Goal: Task Accomplishment & Management: Manage account settings

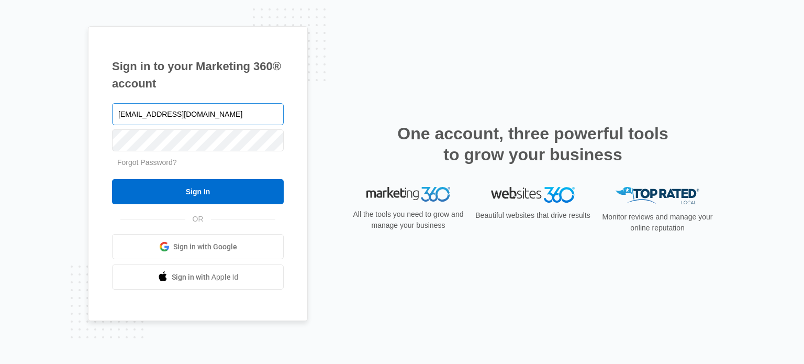
type input "[EMAIL_ADDRESS][DOMAIN_NAME]"
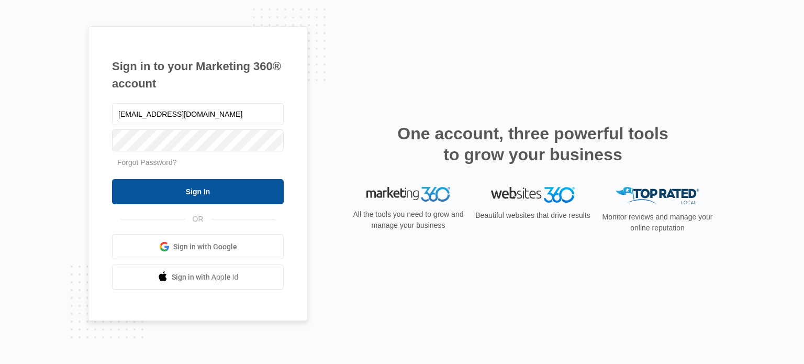
click at [207, 194] on input "Sign In" at bounding box center [198, 191] width 172 height 25
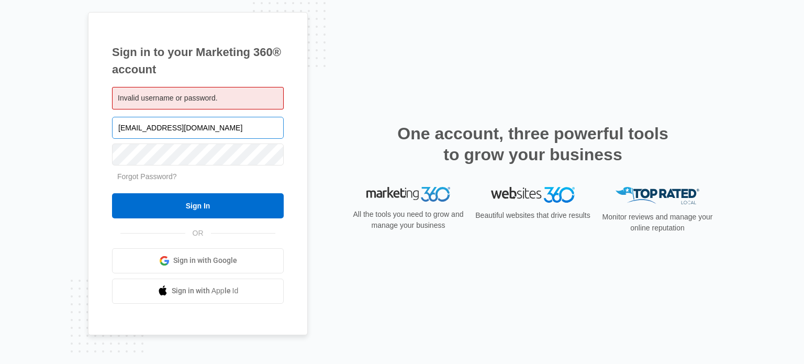
click at [198, 129] on input "[EMAIL_ADDRESS][DOMAIN_NAME]" at bounding box center [198, 128] width 172 height 22
type input "a"
type input "jmoir@mandevillepc.com"
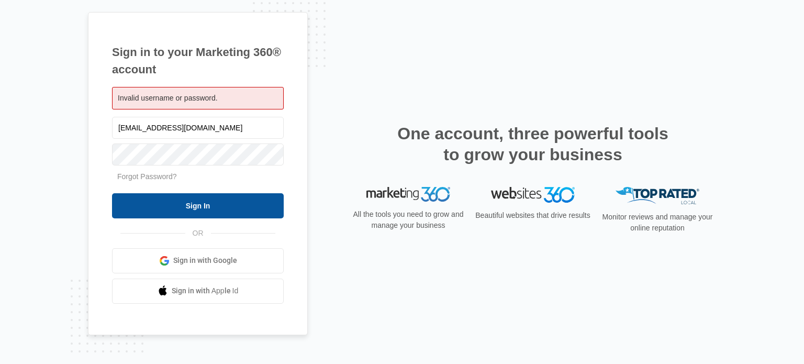
click at [206, 206] on input "Sign In" at bounding box center [198, 205] width 172 height 25
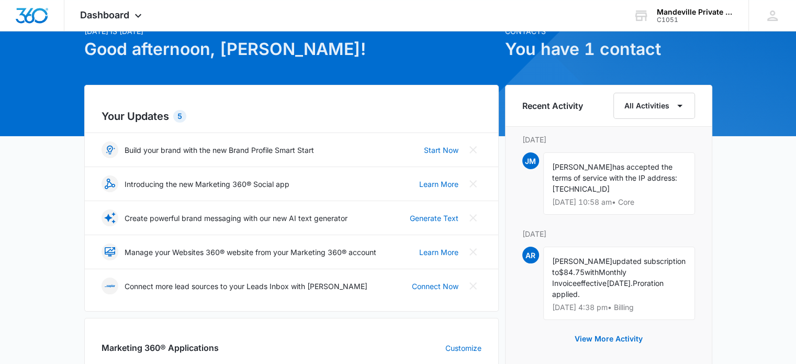
scroll to position [105, 0]
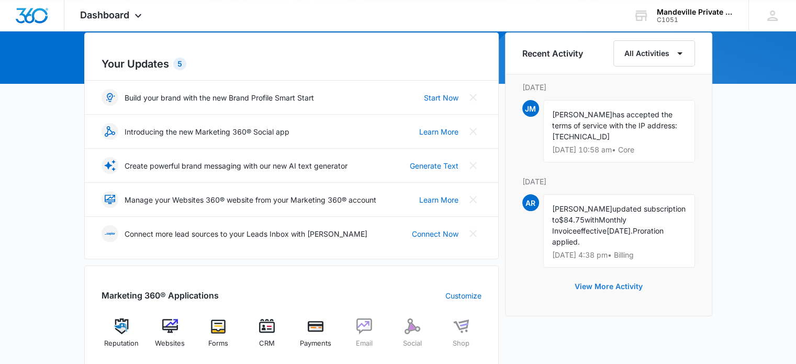
click at [622, 287] on button "View More Activity" at bounding box center [609, 286] width 89 height 25
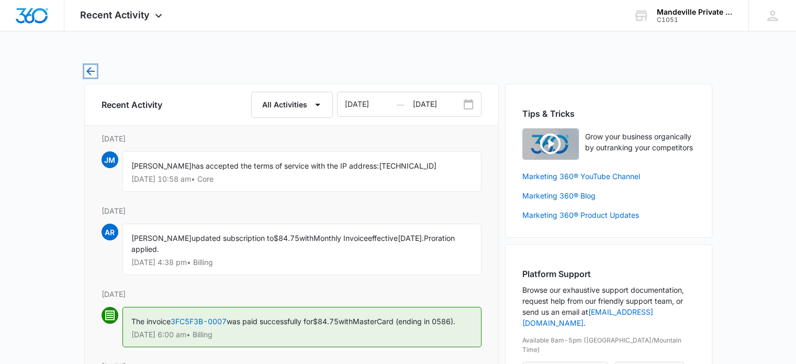
click at [90, 71] on icon "button" at bounding box center [90, 71] width 8 height 8
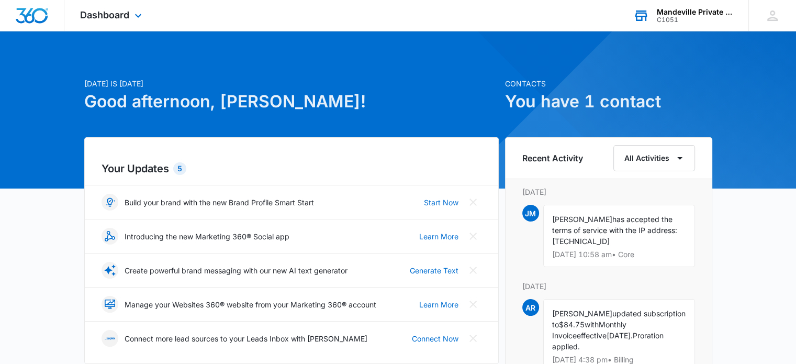
click at [643, 14] on icon at bounding box center [642, 16] width 16 height 16
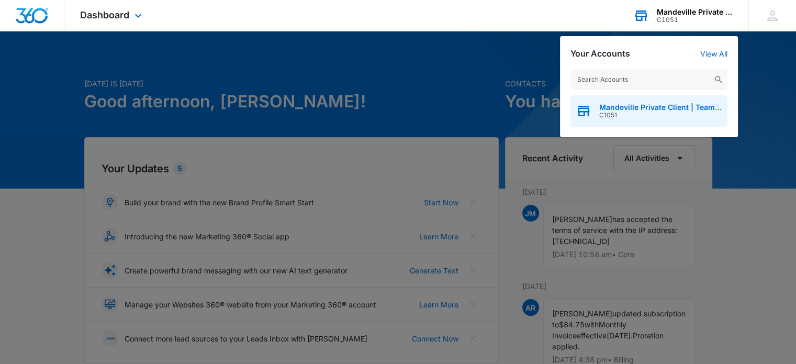
click at [630, 109] on span "Mandeville Private Client | Team Moir" at bounding box center [661, 107] width 123 height 8
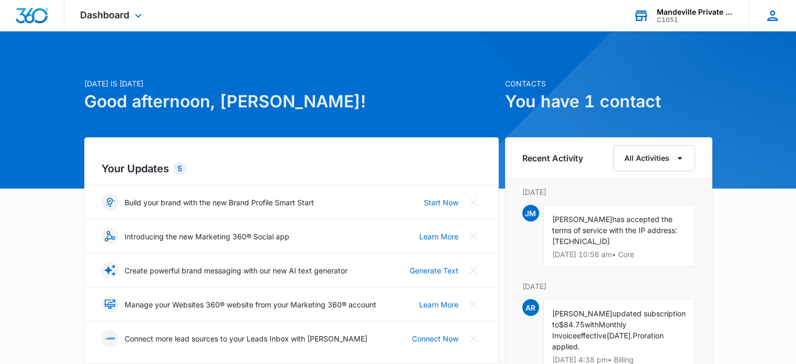
click at [773, 18] on icon at bounding box center [773, 16] width 16 height 16
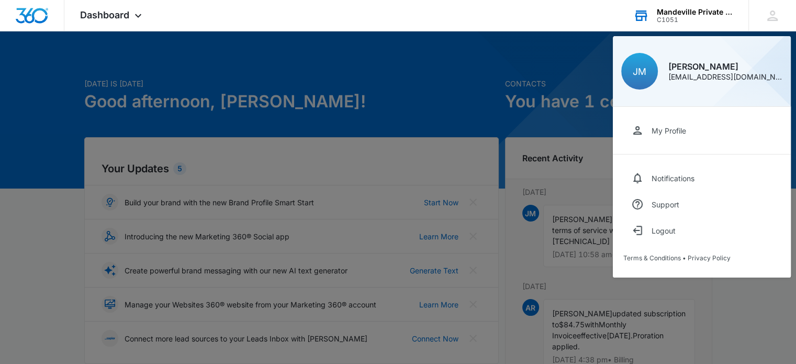
click at [663, 129] on div "My Profile" at bounding box center [669, 130] width 35 height 9
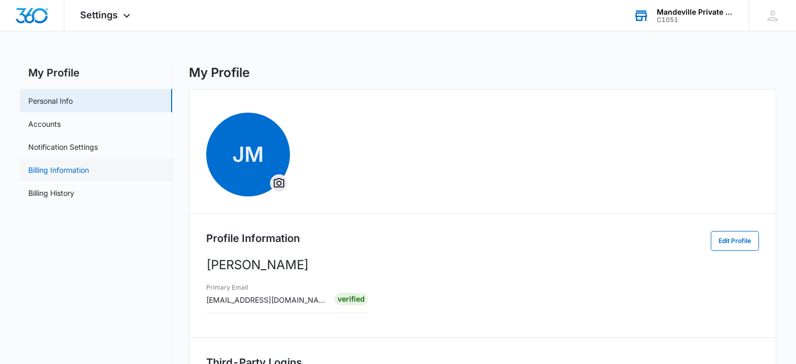
click at [77, 171] on link "Billing Information" at bounding box center [58, 169] width 61 height 11
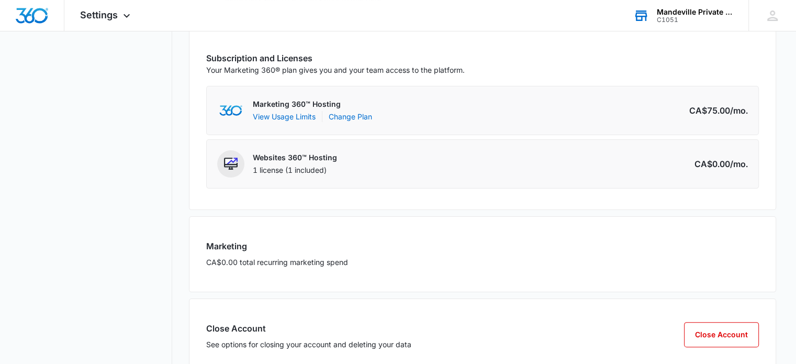
scroll to position [212, 0]
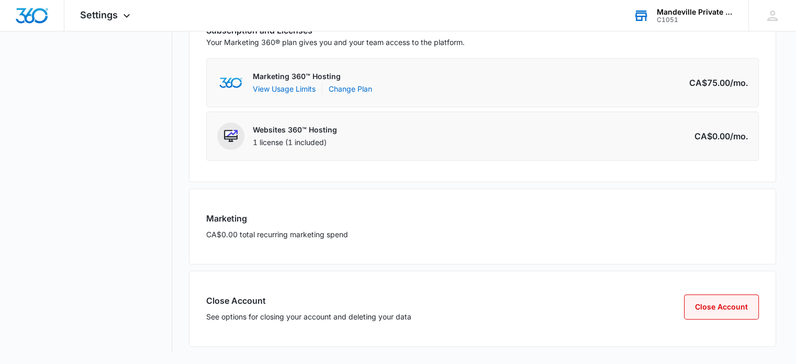
click at [714, 308] on button "Close Account" at bounding box center [721, 306] width 75 height 25
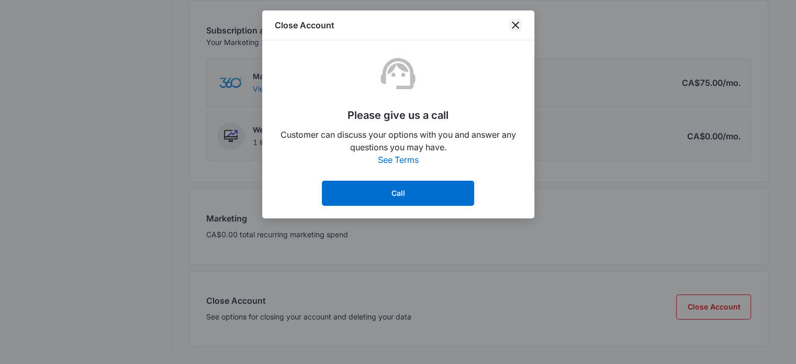
click at [514, 25] on icon "close" at bounding box center [515, 24] width 7 height 7
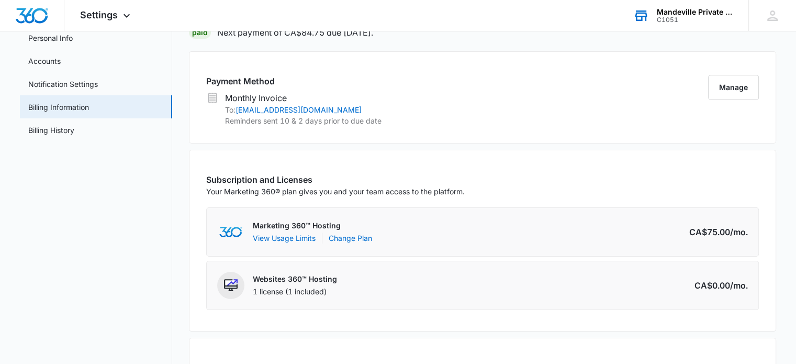
scroll to position [0, 0]
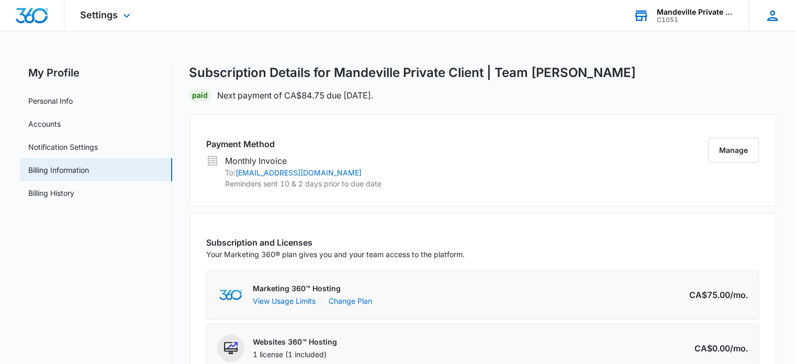
click at [772, 19] on icon at bounding box center [773, 15] width 10 height 10
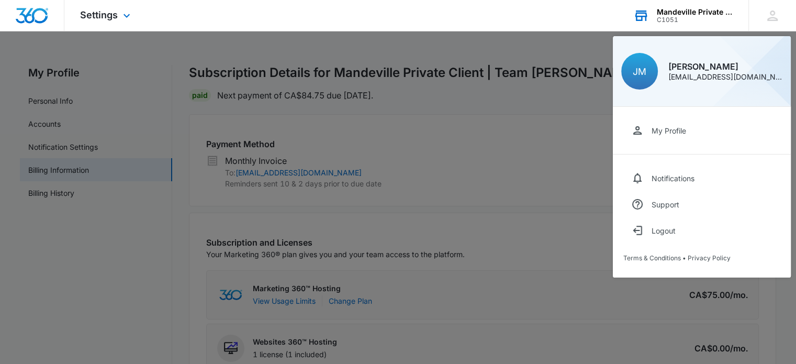
drag, startPoint x: 538, startPoint y: 16, endPoint x: 490, endPoint y: 9, distance: 48.7
click at [538, 16] on div "Settings Apps Reputation Websites Forms CRM Email Social Shop Payments Content …" at bounding box center [398, 15] width 796 height 31
click at [547, 103] on div at bounding box center [398, 182] width 796 height 364
